Goal: Task Accomplishment & Management: Manage account settings

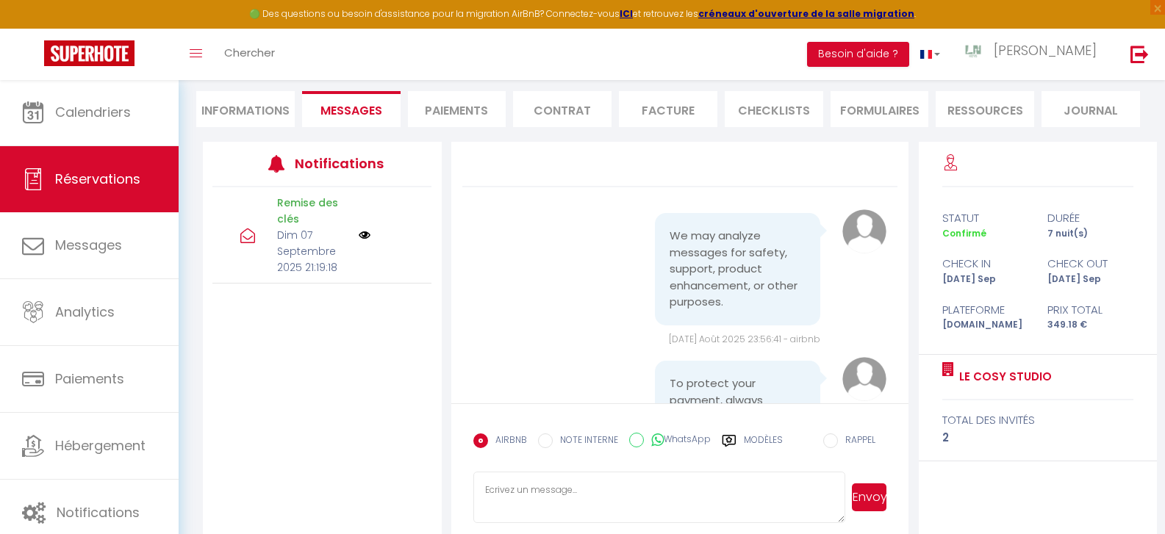
scroll to position [426, 0]
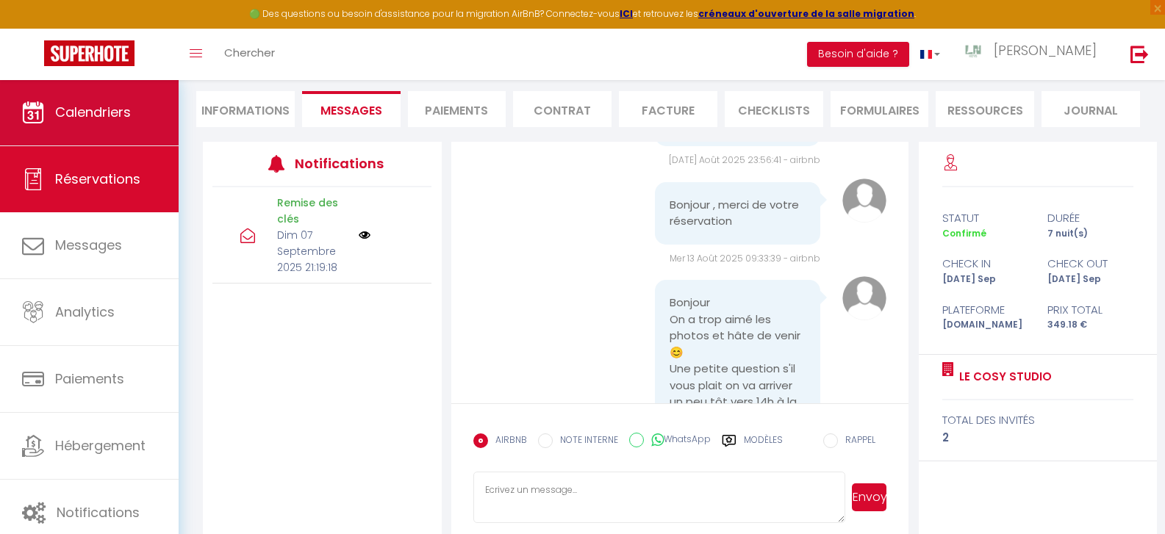
click at [101, 113] on span "Calendriers" at bounding box center [93, 112] width 76 height 18
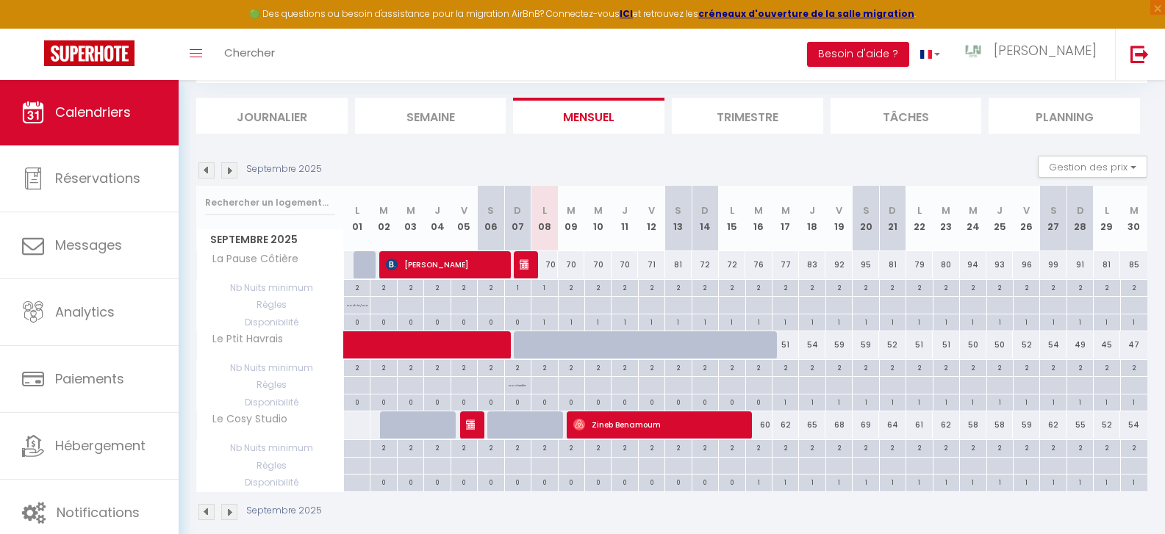
scroll to position [160, 0]
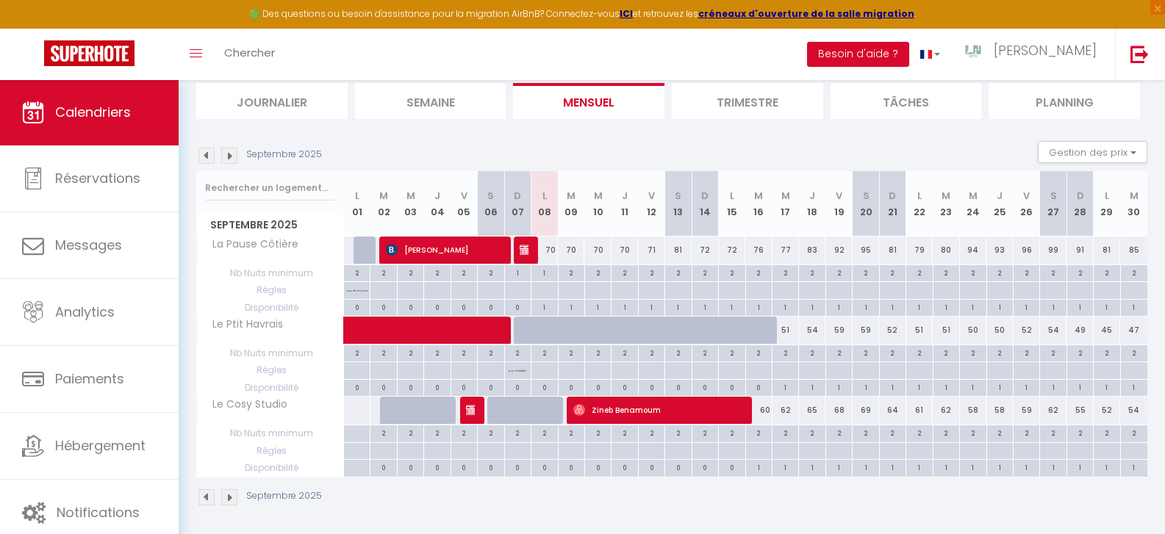
click at [326, 449] on span "Règles" at bounding box center [270, 451] width 146 height 16
click at [763, 407] on div "60" at bounding box center [758, 410] width 26 height 27
type input "60"
select select "1"
type input "Mar 16 Septembre 2025"
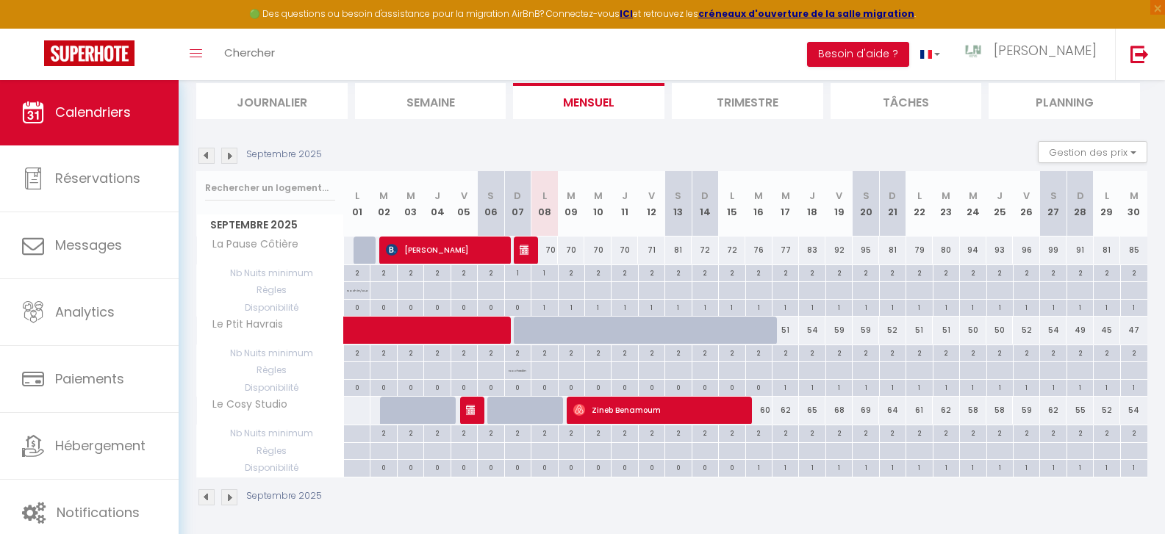
type input "Mer 17 Septembre 2025"
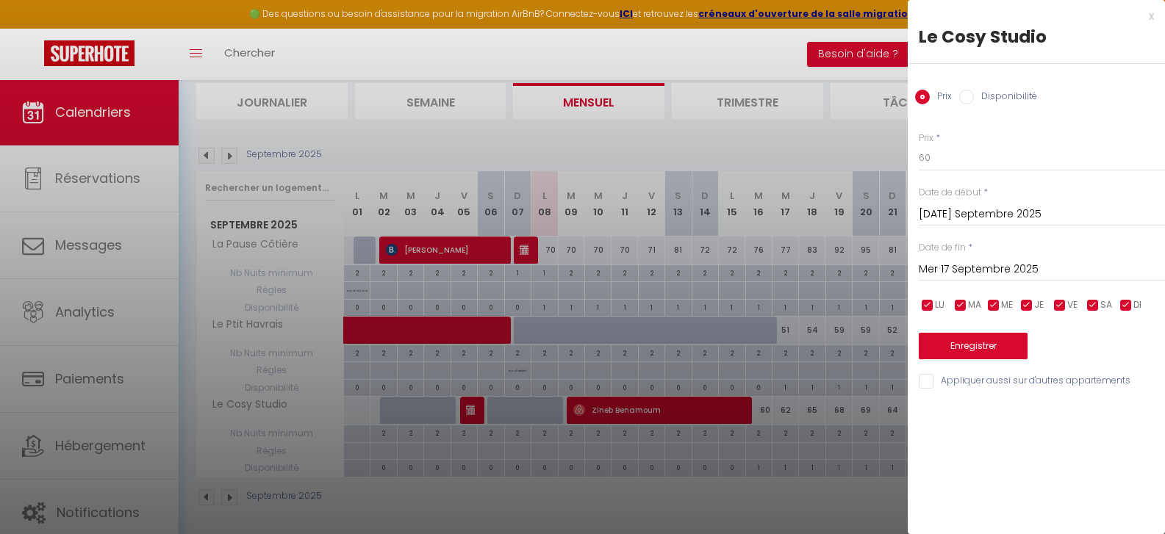
click at [966, 96] on input "Disponibilité" at bounding box center [966, 97] width 15 height 15
radio input "true"
radio input "false"
click at [946, 268] on input "Mer 17 Septembre 2025" at bounding box center [1042, 271] width 246 height 19
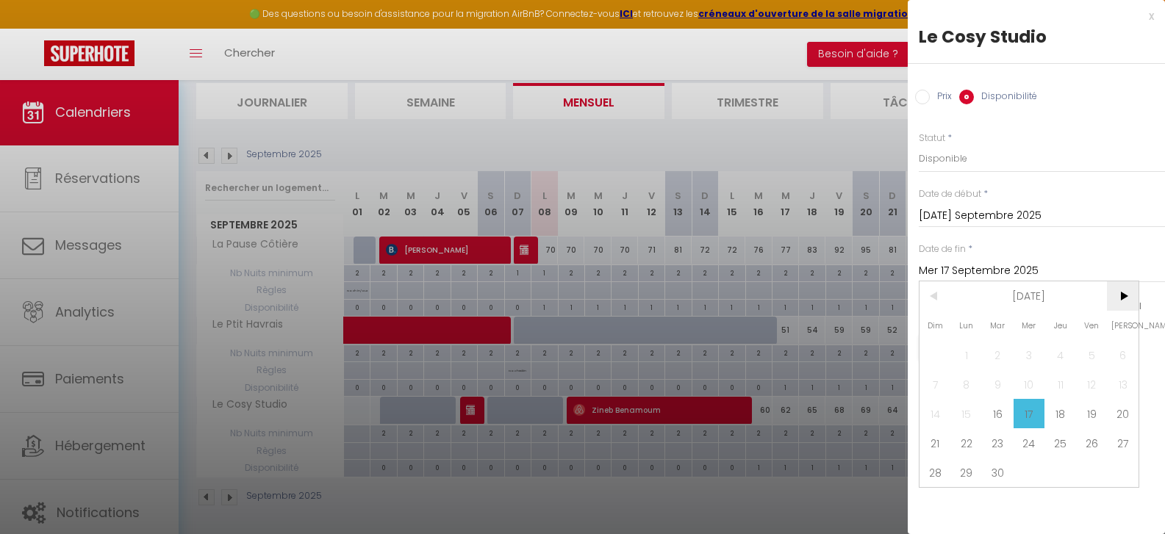
click at [1117, 295] on span ">" at bounding box center [1123, 296] width 32 height 29
click at [1118, 295] on span ">" at bounding box center [1123, 296] width 32 height 29
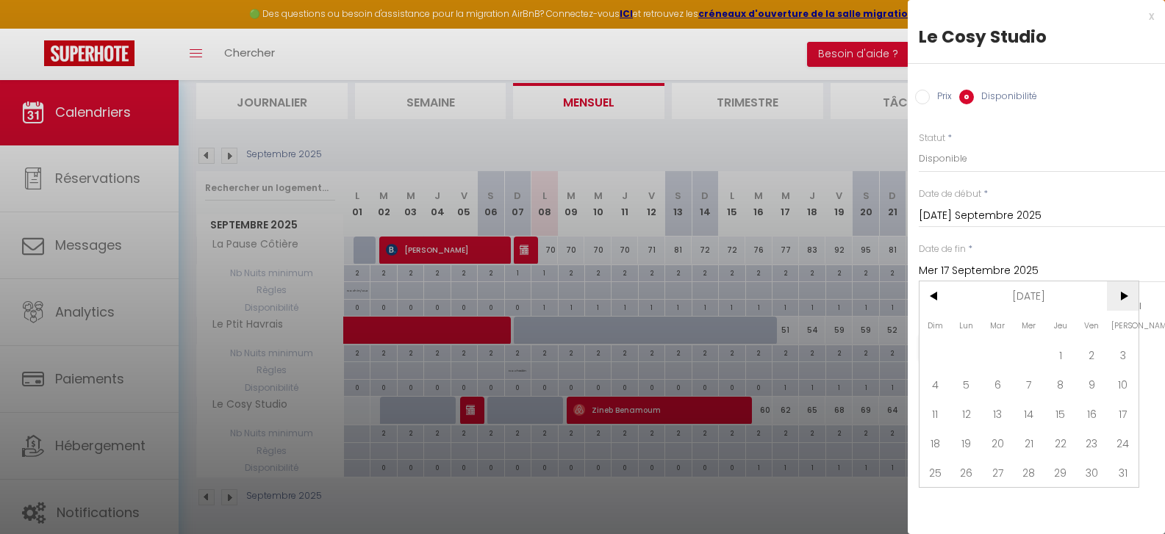
click at [1118, 294] on span ">" at bounding box center [1123, 296] width 32 height 29
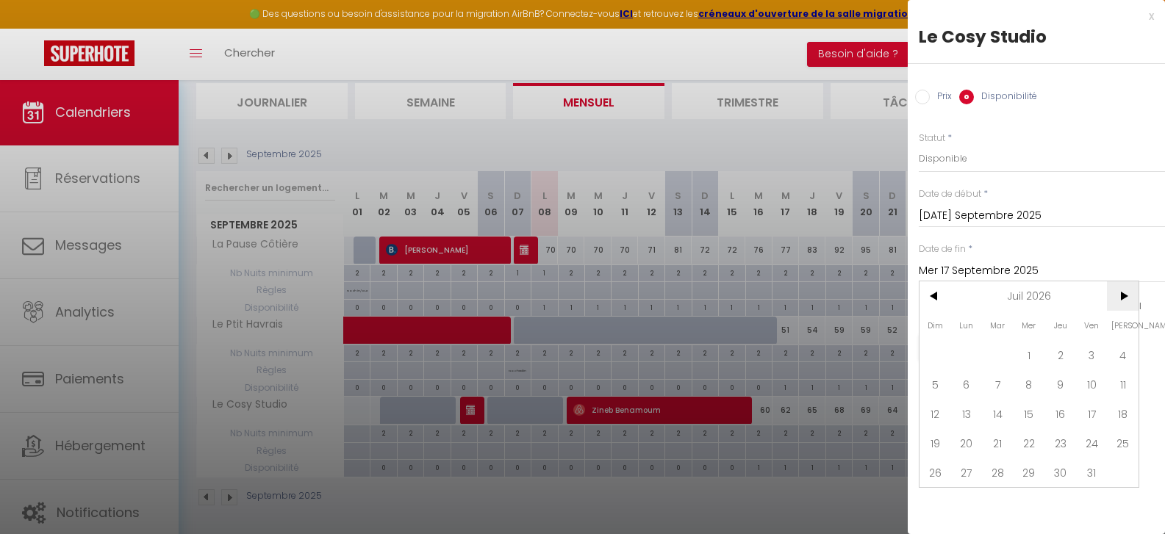
click at [1118, 294] on span ">" at bounding box center [1123, 296] width 32 height 29
click at [1024, 415] on span "16" at bounding box center [1030, 413] width 32 height 29
type input "Mer 16 Septembre 2026"
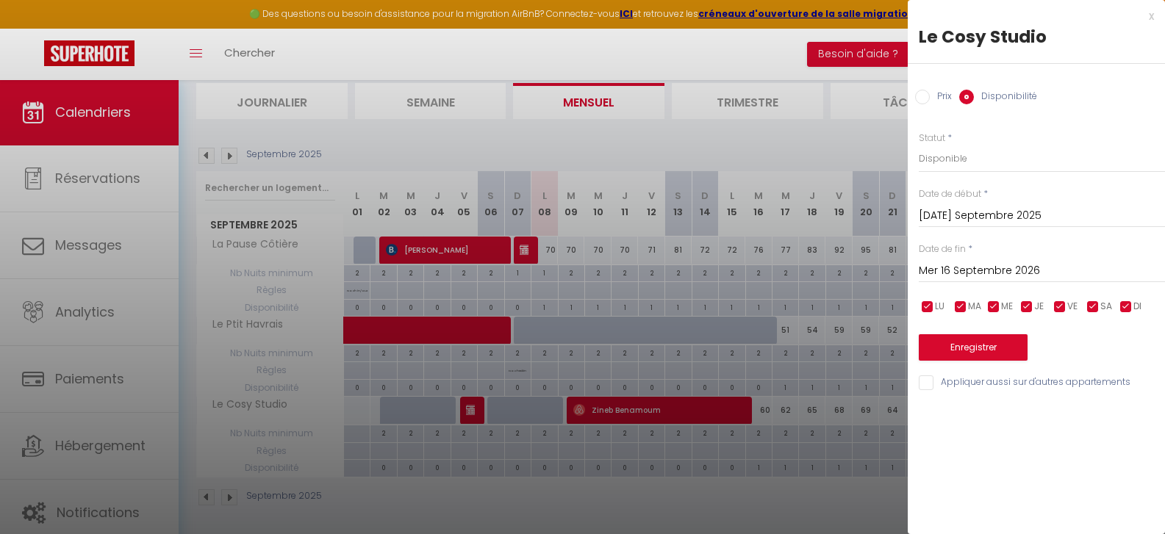
click at [974, 351] on button "Enregistrer" at bounding box center [973, 347] width 109 height 26
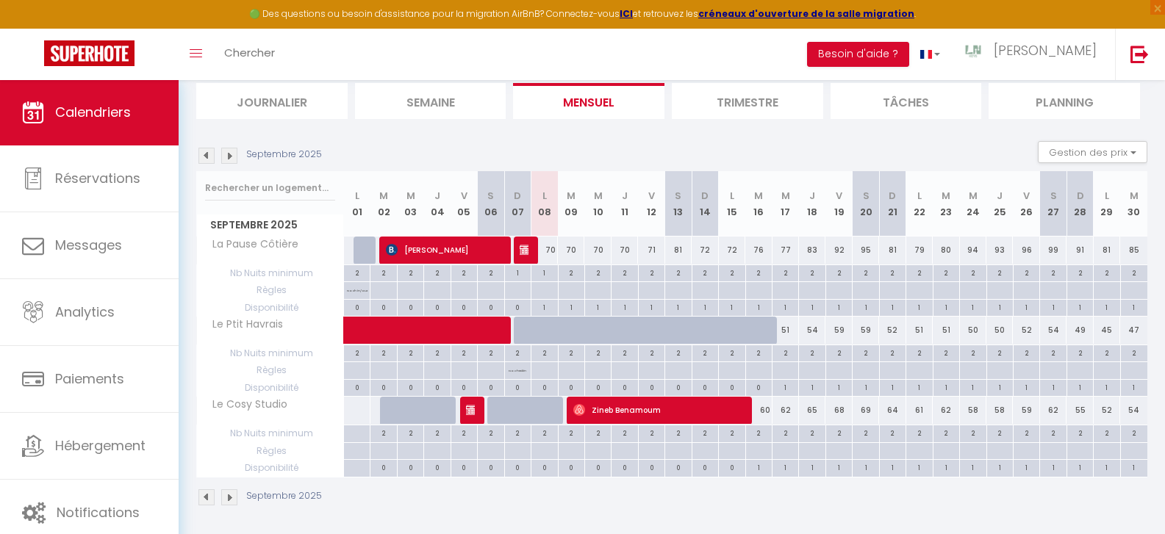
click at [232, 154] on img at bounding box center [229, 156] width 16 height 16
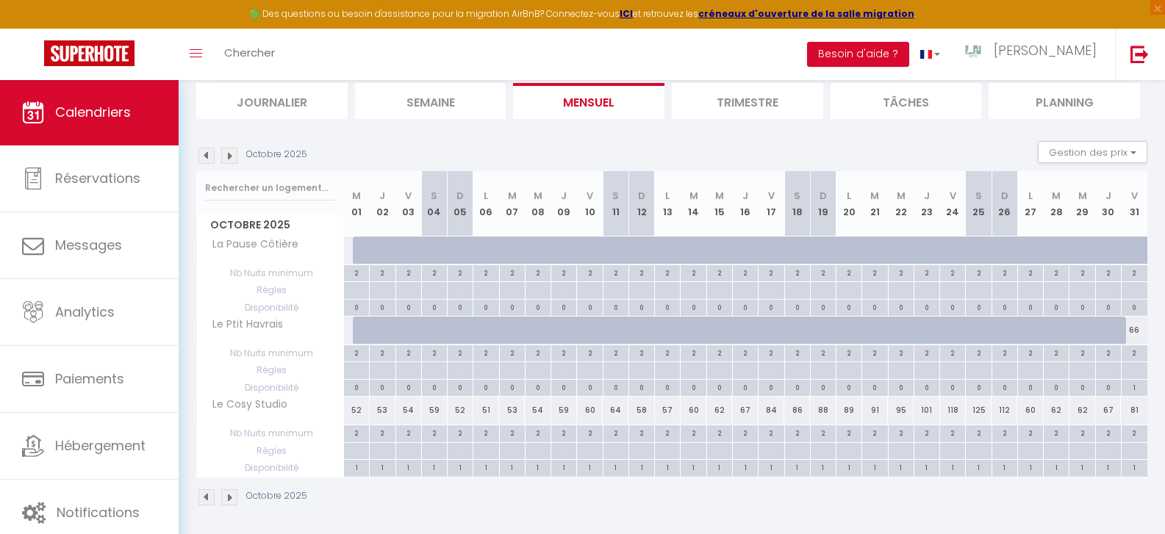
scroll to position [79, 0]
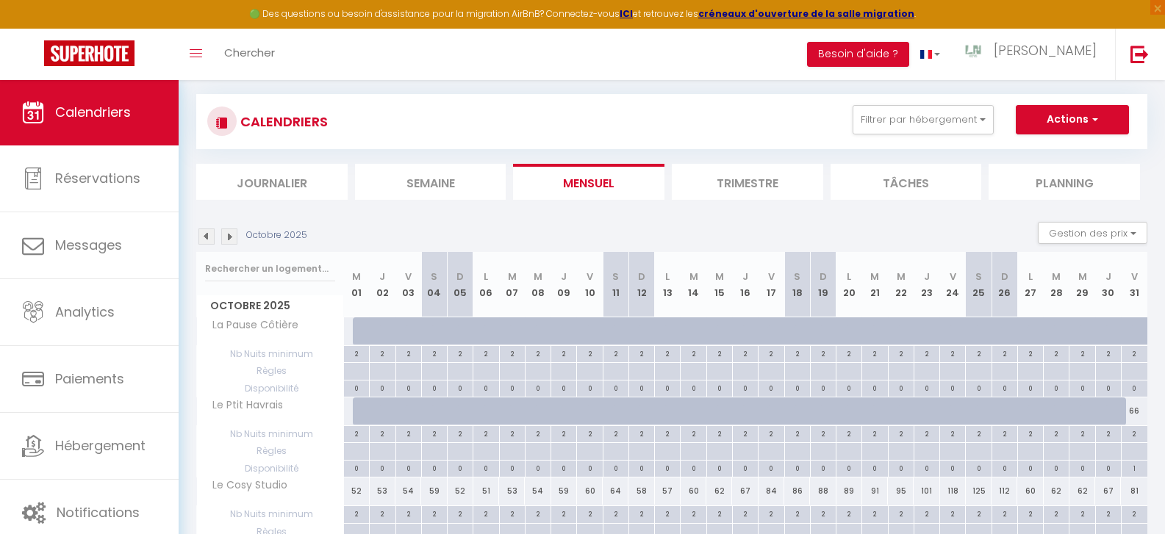
click at [207, 237] on img at bounding box center [206, 237] width 16 height 16
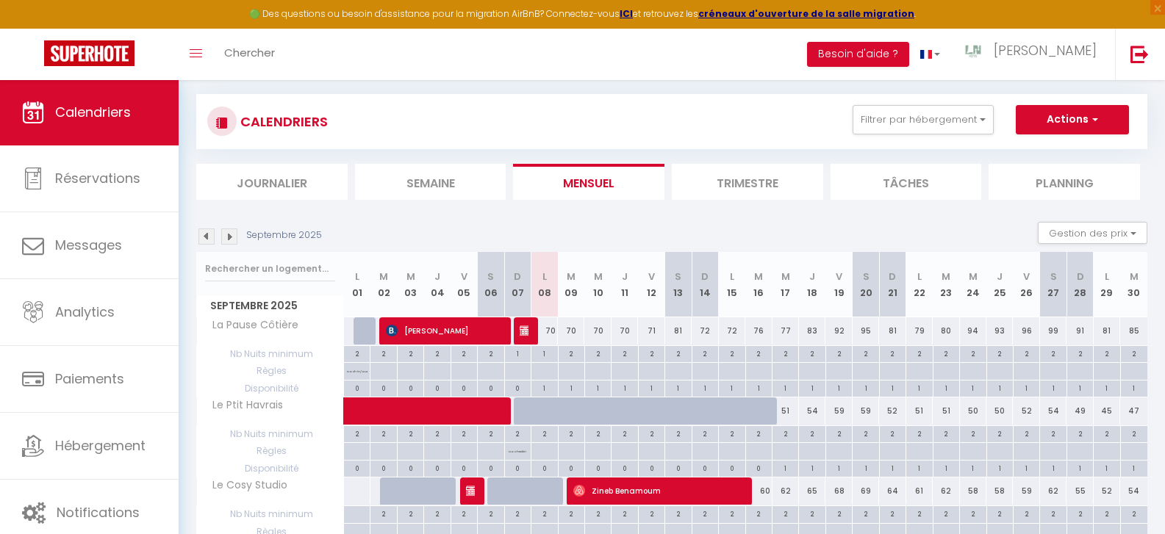
click at [759, 490] on div "60" at bounding box center [758, 491] width 26 height 27
select select "1"
type input "Mar 16 Septembre 2025"
type input "Mer 17 Septembre 2025"
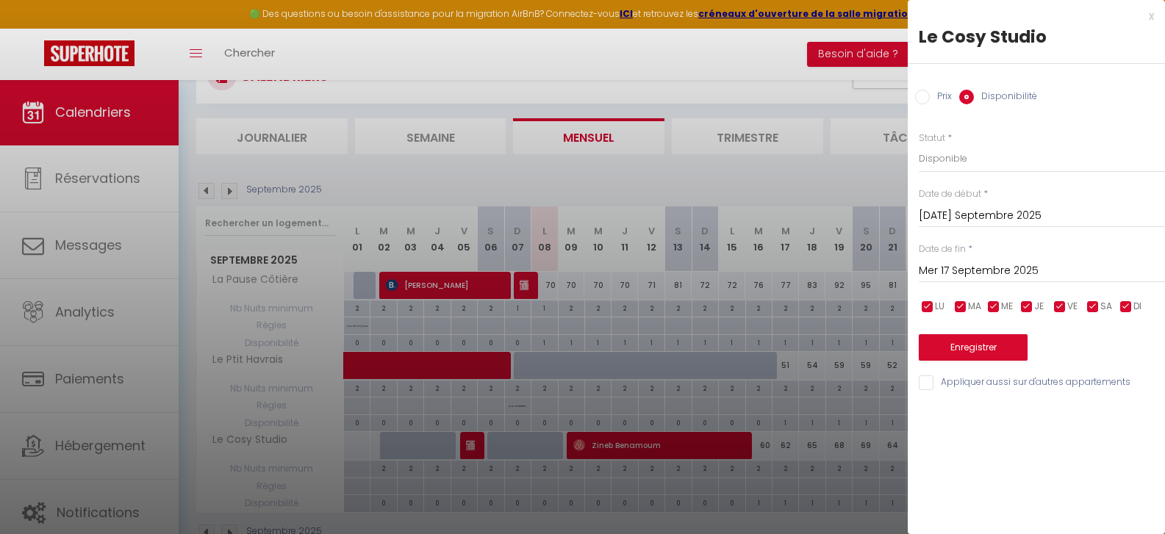
scroll to position [143, 0]
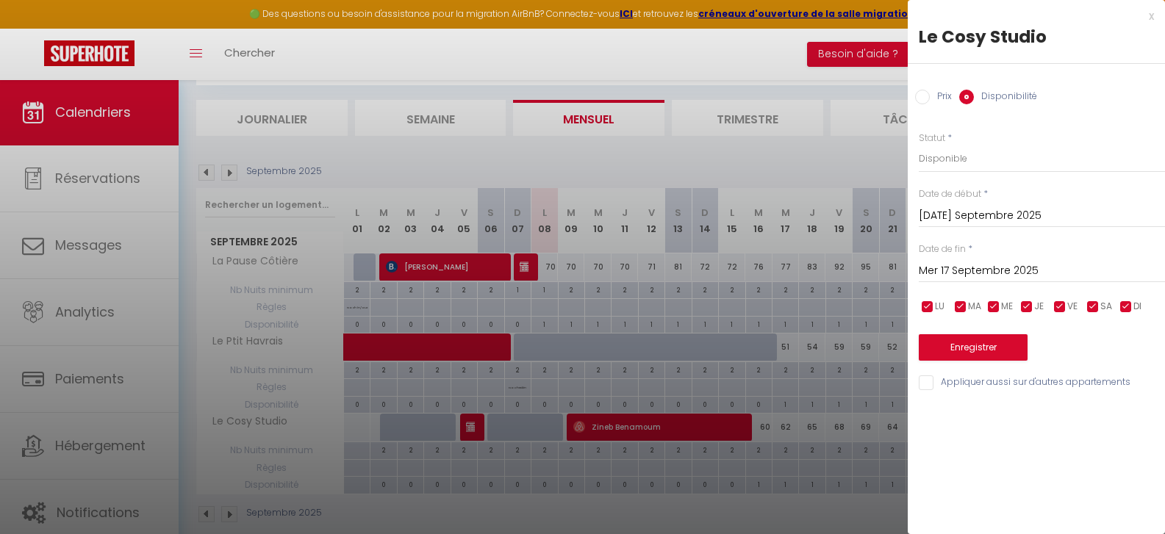
click at [923, 93] on input "Prix" at bounding box center [922, 97] width 15 height 15
radio input "true"
radio input "false"
click at [1150, 16] on div "x" at bounding box center [1031, 16] width 246 height 18
